Goal: Navigation & Orientation: Find specific page/section

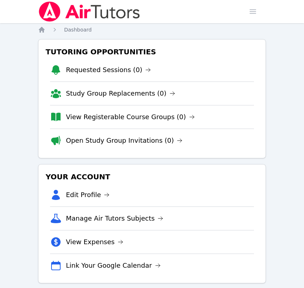
click at [63, 27] on div "Dashboard" at bounding box center [71, 29] width 41 height 7
click at [68, 28] on span "Dashboard" at bounding box center [78, 30] width 28 height 6
click at [55, 28] on icon "Breadcrumb" at bounding box center [54, 29] width 7 height 7
click at [43, 32] on icon "Breadcrumb" at bounding box center [42, 30] width 6 height 6
